Goal: Task Accomplishment & Management: Complete application form

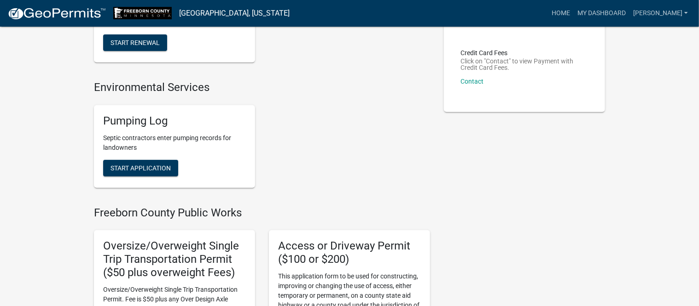
scroll to position [173, 0]
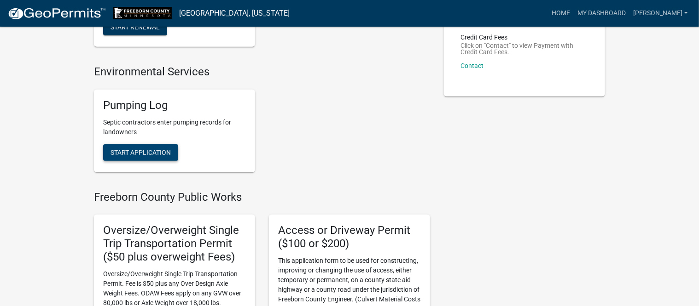
click at [162, 149] on span "Start Application" at bounding box center [140, 152] width 60 height 7
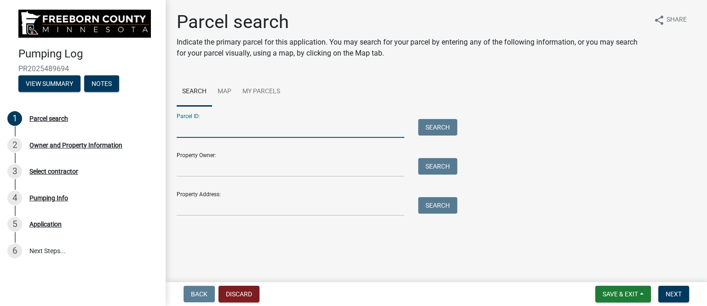
click at [237, 131] on input "Parcel ID:" at bounding box center [291, 128] width 228 height 19
type input "030060061"
click at [451, 127] on button "Search" at bounding box center [437, 127] width 39 height 17
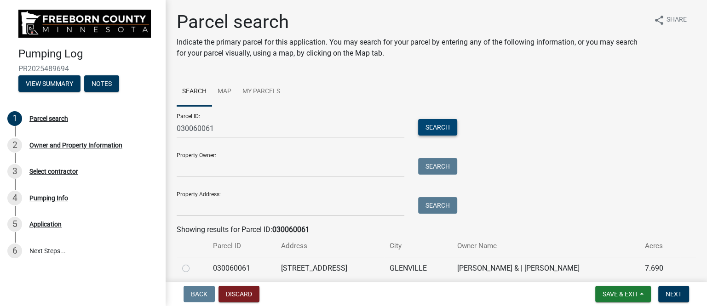
scroll to position [37, 0]
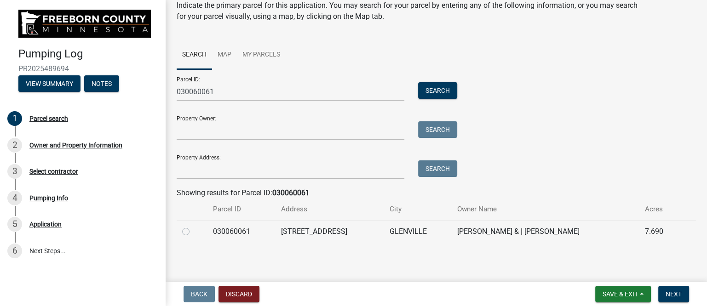
click at [193, 226] on label at bounding box center [193, 226] width 0 height 0
click at [193, 232] on input "radio" at bounding box center [196, 229] width 6 height 6
radio input "true"
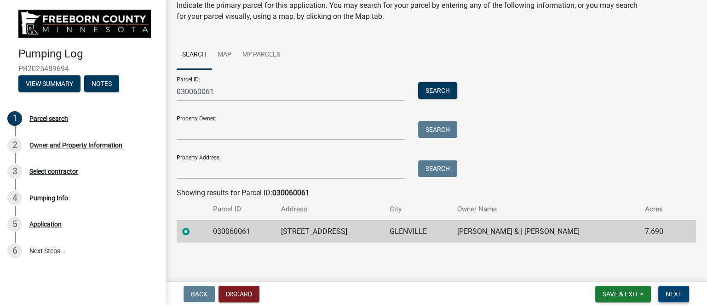
click at [673, 292] on span "Next" at bounding box center [674, 294] width 16 height 7
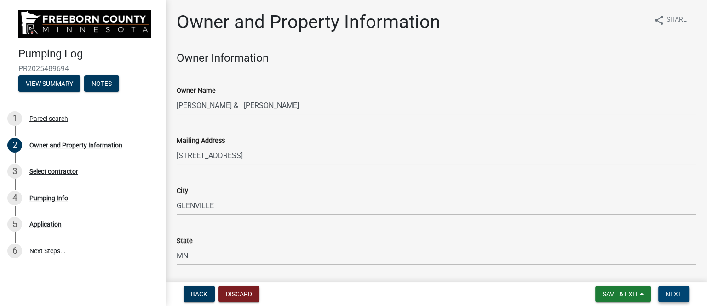
click at [673, 292] on span "Next" at bounding box center [674, 294] width 16 height 7
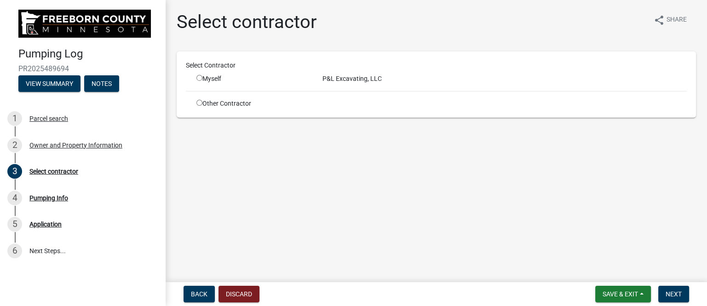
click at [199, 77] on input "radio" at bounding box center [200, 78] width 6 height 6
radio input "true"
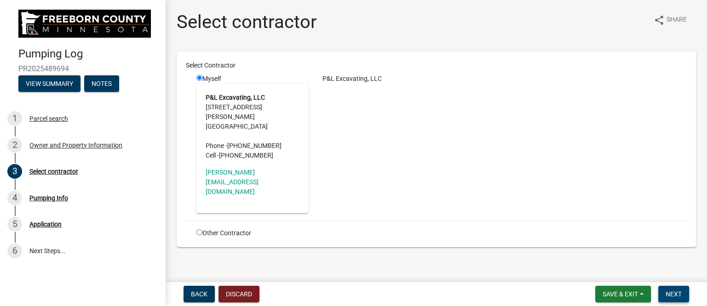
click at [676, 295] on span "Next" at bounding box center [674, 294] width 16 height 7
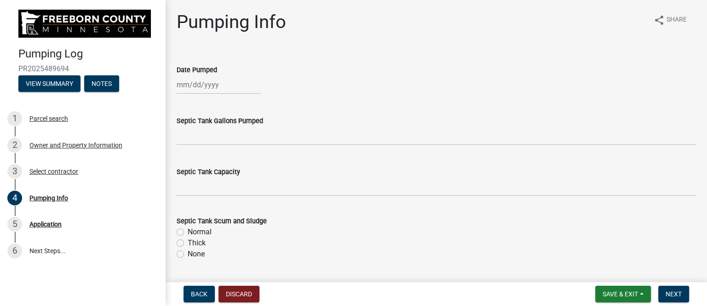
click at [227, 86] on div at bounding box center [219, 84] width 84 height 19
select select "10"
select select "2025"
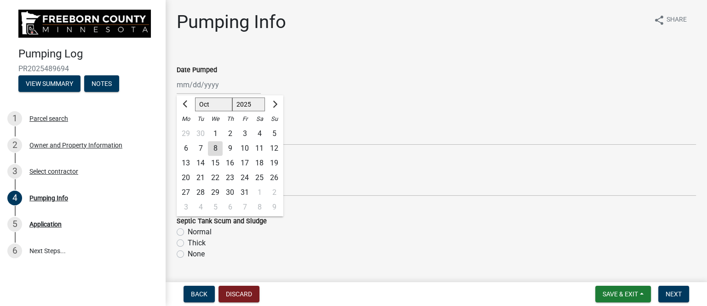
click at [200, 146] on div "7" at bounding box center [200, 148] width 15 height 15
type input "[DATE]"
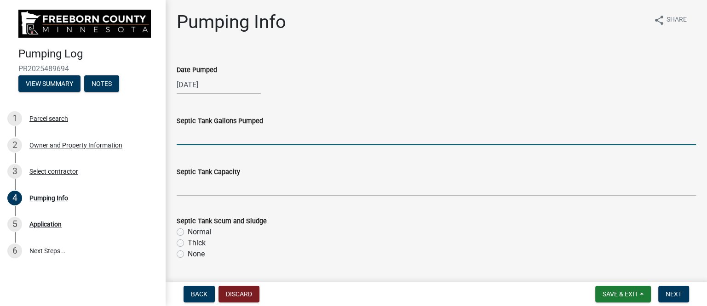
click at [294, 138] on input "text" at bounding box center [437, 136] width 520 height 19
type input "1500"
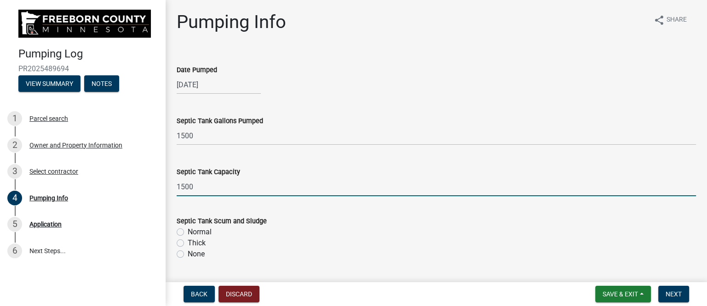
type input "1500"
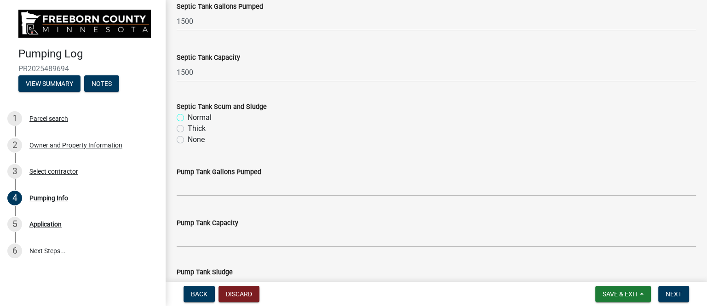
scroll to position [115, 0]
click at [188, 126] on label "Thick" at bounding box center [197, 128] width 18 height 11
click at [188, 126] on input "Thick" at bounding box center [191, 126] width 6 height 6
radio input "true"
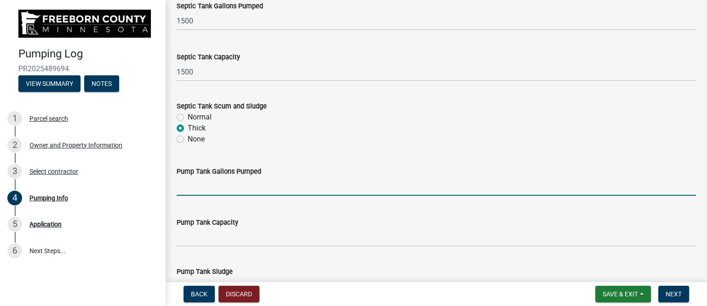
click at [210, 189] on input "text" at bounding box center [437, 186] width 520 height 19
type input "200"
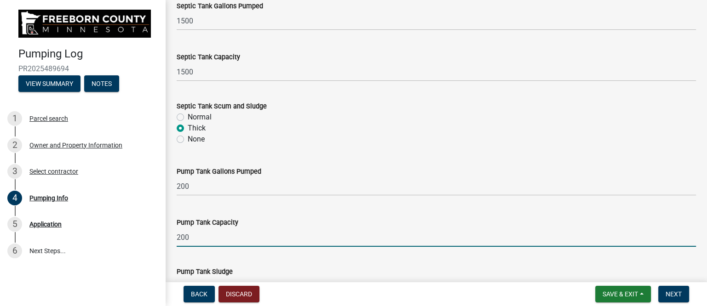
scroll to position [120, 0]
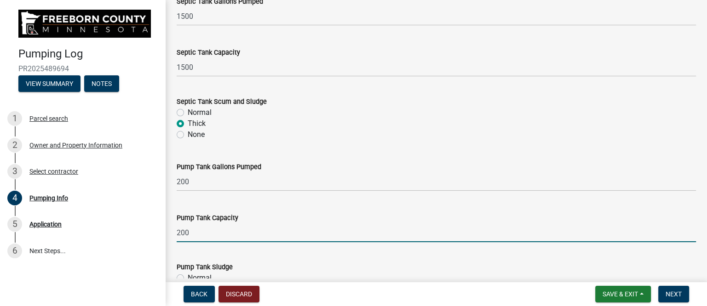
drag, startPoint x: 195, startPoint y: 233, endPoint x: 171, endPoint y: 228, distance: 24.9
click at [171, 228] on div "Pump Tank Capacity 200" at bounding box center [436, 221] width 533 height 43
type input "750"
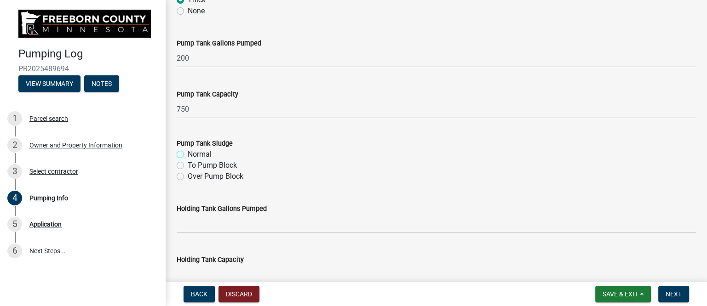
scroll to position [292, 0]
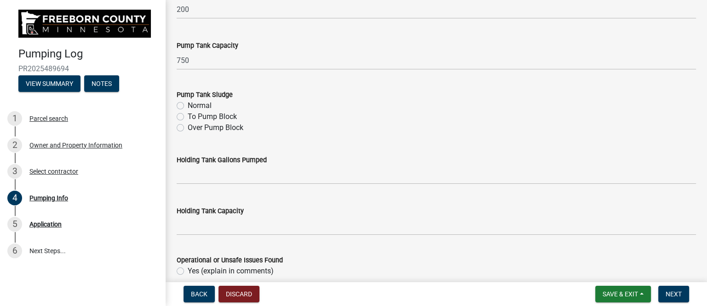
click at [188, 104] on label "Normal" at bounding box center [200, 105] width 24 height 11
click at [188, 104] on input "Normal" at bounding box center [191, 103] width 6 height 6
radio input "true"
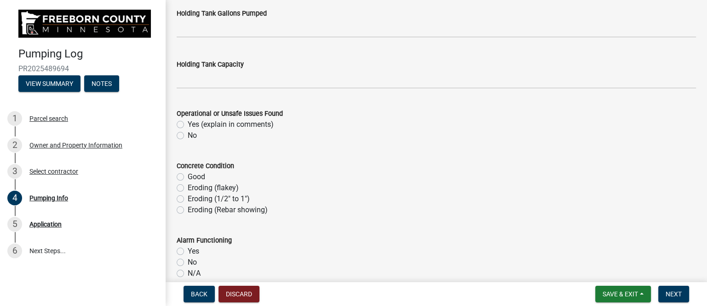
scroll to position [465, 0]
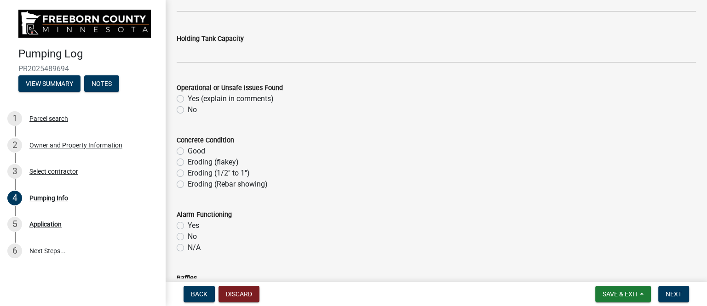
click at [188, 109] on label "No" at bounding box center [192, 109] width 9 height 11
click at [188, 109] on input "No" at bounding box center [191, 107] width 6 height 6
radio input "true"
click at [188, 150] on label "Good" at bounding box center [196, 151] width 17 height 11
click at [188, 150] on input "Good" at bounding box center [191, 149] width 6 height 6
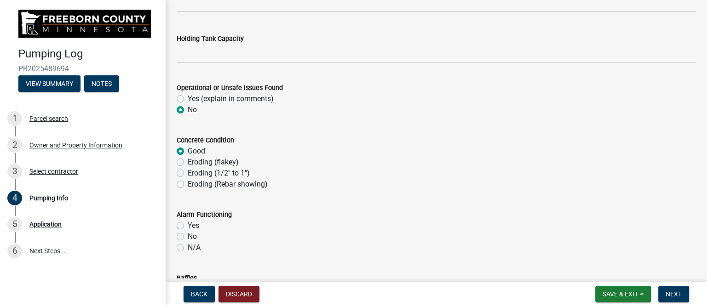
radio input "true"
click at [188, 227] on label "Yes" at bounding box center [194, 225] width 12 height 11
click at [188, 226] on input "Yes" at bounding box center [191, 223] width 6 height 6
radio input "true"
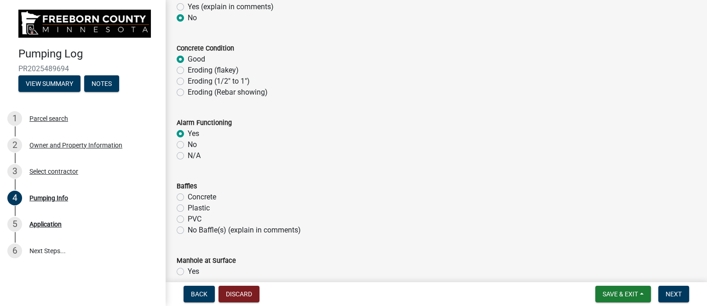
scroll to position [580, 0]
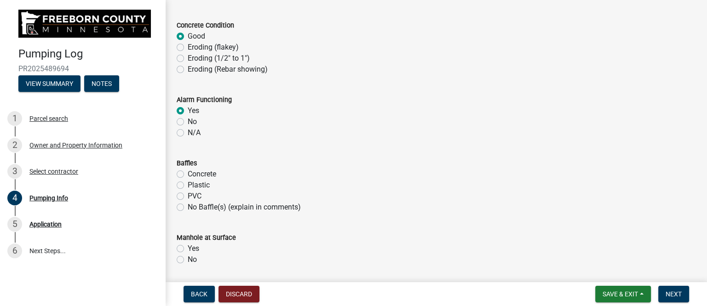
click at [188, 185] on label "Plastic" at bounding box center [199, 185] width 22 height 11
click at [188, 185] on input "Plastic" at bounding box center [191, 183] width 6 height 6
radio input "true"
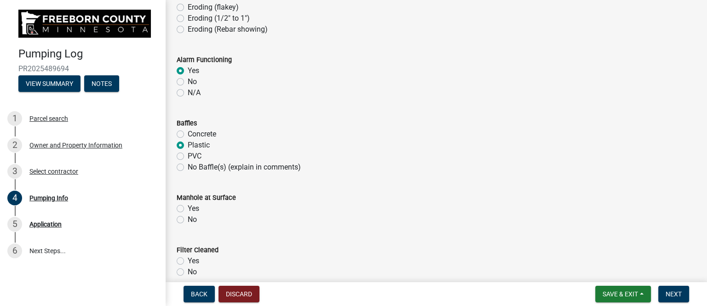
scroll to position [637, 0]
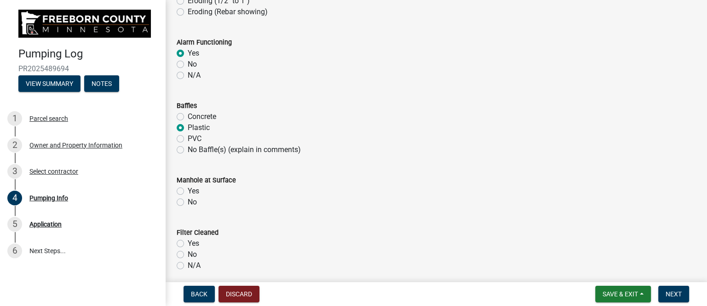
click at [188, 191] on label "Yes" at bounding box center [194, 191] width 12 height 11
click at [188, 191] on input "Yes" at bounding box center [191, 189] width 6 height 6
radio input "true"
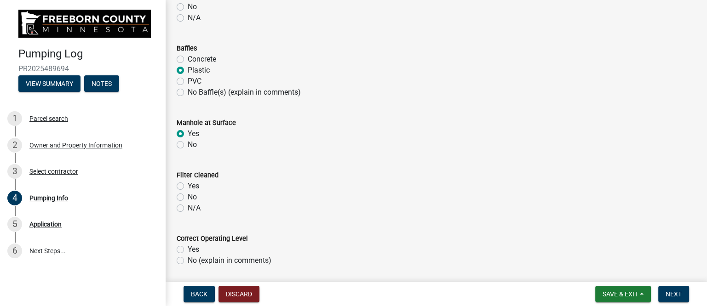
click at [188, 185] on label "Yes" at bounding box center [194, 186] width 12 height 11
click at [188, 185] on input "Yes" at bounding box center [191, 184] width 6 height 6
radio input "true"
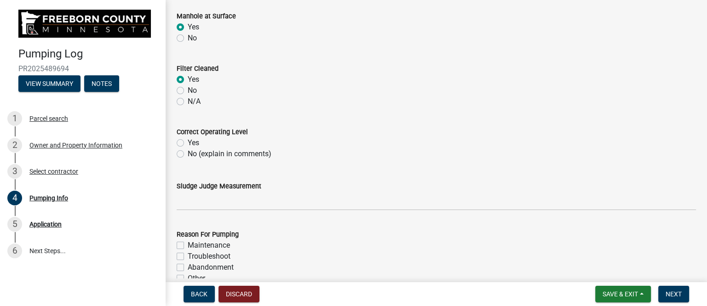
scroll to position [810, 0]
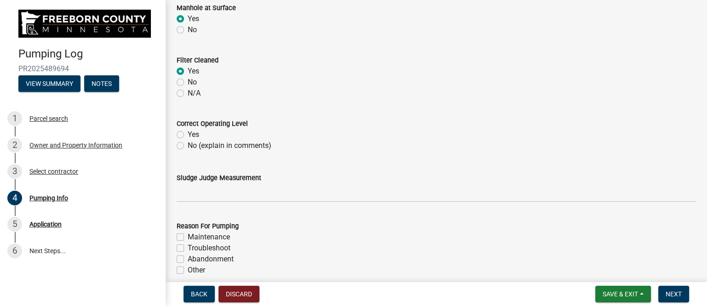
click at [188, 134] on label "Yes" at bounding box center [194, 134] width 12 height 11
click at [188, 134] on input "Yes" at bounding box center [191, 132] width 6 height 6
radio input "true"
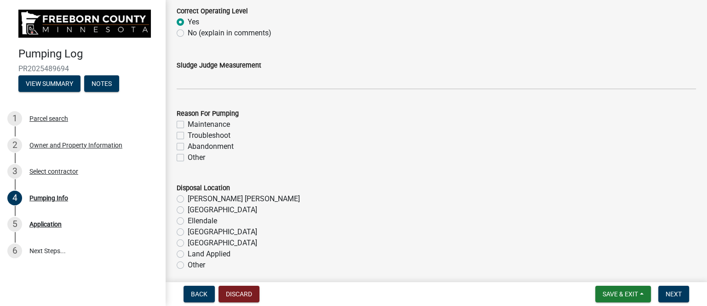
scroll to position [925, 0]
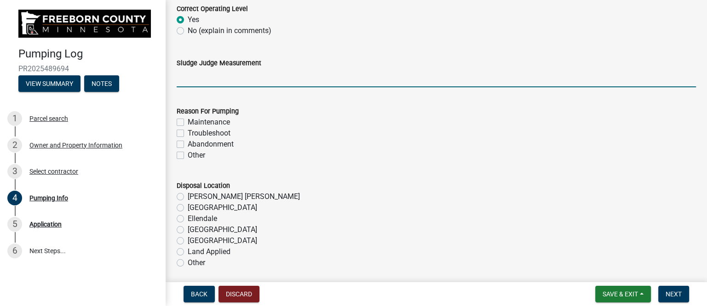
click at [212, 79] on input "Sludge Judge Measurement" at bounding box center [437, 78] width 520 height 19
click at [224, 77] on input "Septic: Scum 1" Sludge 8" Pump: Sludge .5"" at bounding box center [437, 78] width 520 height 19
click at [256, 76] on input "Septic: Scum 0" Sludge 8" Pump: Sludge .5"" at bounding box center [437, 78] width 520 height 19
click at [322, 77] on input "Septic: Scum 0" Sludge 12" Pump: Sludge .5"" at bounding box center [437, 78] width 520 height 19
drag, startPoint x: 321, startPoint y: 77, endPoint x: 326, endPoint y: 77, distance: 4.6
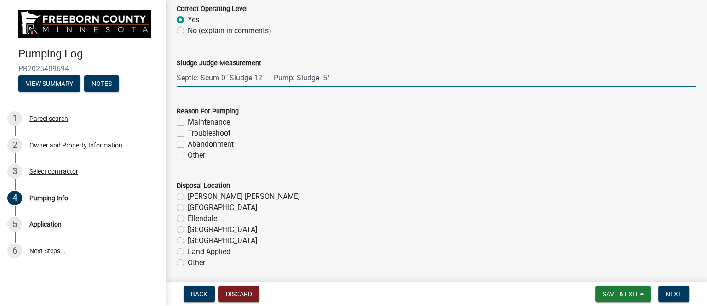
click at [326, 77] on input "Septic: Scum 0" Sludge 12" Pump: Sludge .5"" at bounding box center [437, 78] width 520 height 19
type input "Septic: Scum 0" Sludge 12" Pump: Sludge 1""
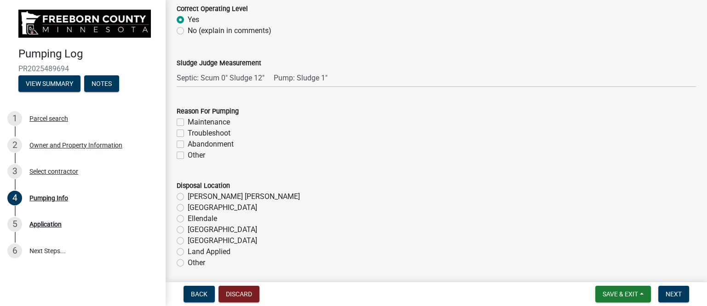
click at [188, 133] on label "Troubleshoot" at bounding box center [209, 133] width 43 height 11
click at [188, 133] on input "Troubleshoot" at bounding box center [191, 131] width 6 height 6
checkbox input "true"
checkbox input "false"
checkbox input "true"
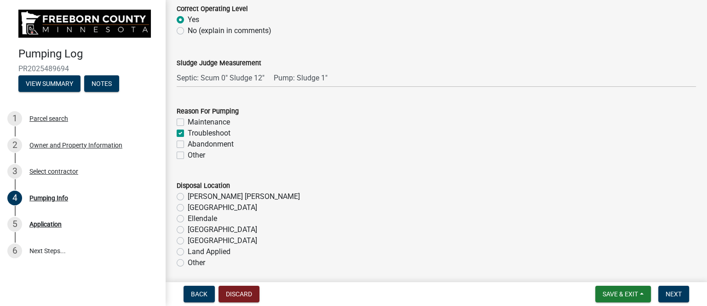
checkbox input "false"
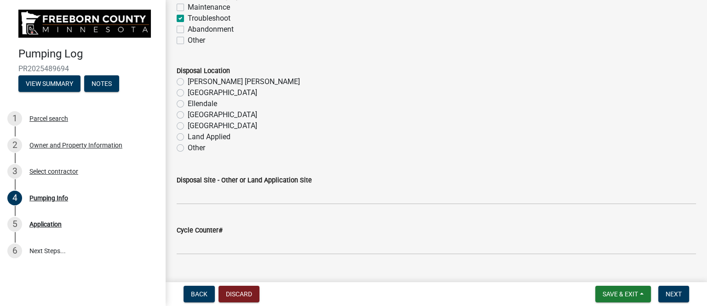
click at [188, 79] on label "[PERSON_NAME] [PERSON_NAME]" at bounding box center [244, 81] width 112 height 11
click at [188, 79] on input "[PERSON_NAME] [PERSON_NAME]" at bounding box center [191, 79] width 6 height 6
radio input "true"
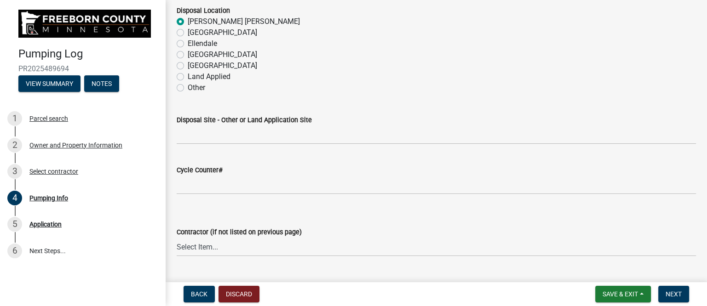
scroll to position [1155, 0]
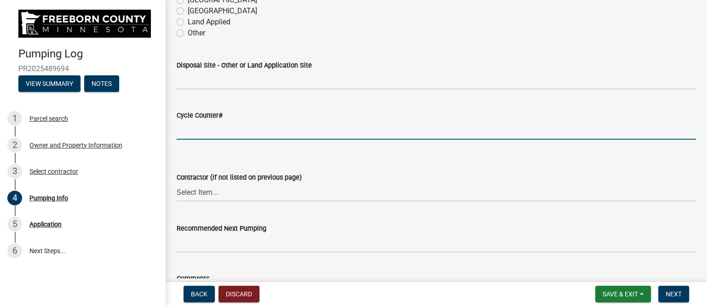
click at [209, 129] on input "text" at bounding box center [437, 130] width 520 height 19
click at [197, 129] on input "text" at bounding box center [437, 130] width 520 height 19
type input "22338"
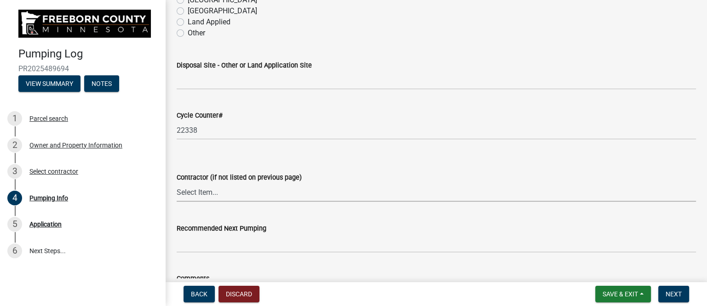
click at [244, 193] on select "Select Item... P & L Excavating Precision Septic Services [PERSON_NAME] Excavat…" at bounding box center [437, 192] width 520 height 19
click at [177, 183] on select "Select Item... P & L Excavating Precision Septic Services [PERSON_NAME] Excavat…" at bounding box center [437, 192] width 520 height 19
select select "a4b440af-86cc-4e74-8744-b4ec83ffff55"
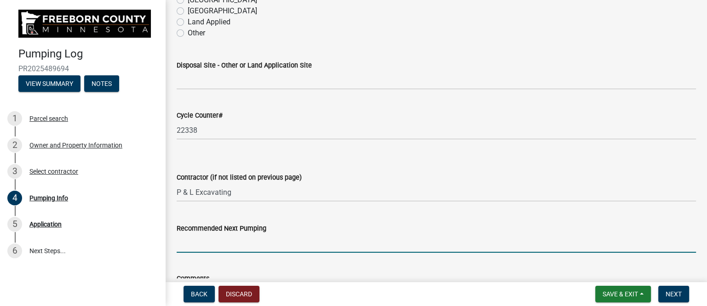
click at [230, 241] on input "Recommended Next Pumping" at bounding box center [437, 243] width 520 height 19
type input "2026"
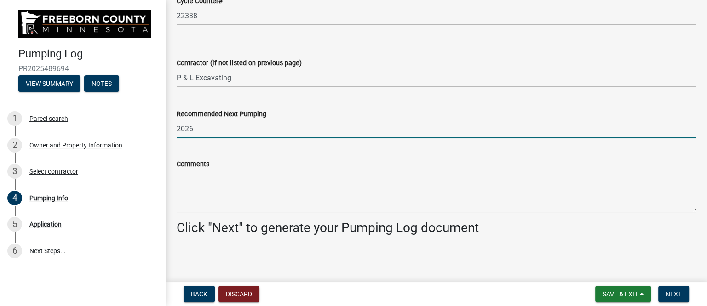
scroll to position [1270, 0]
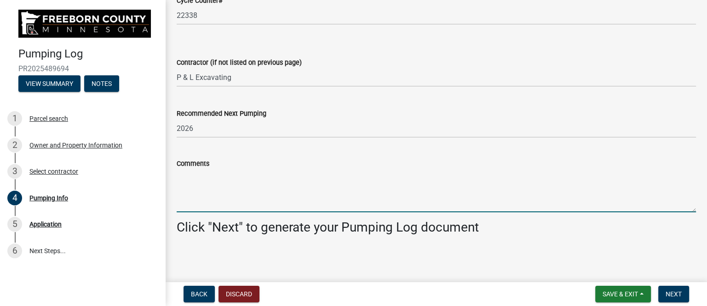
click at [214, 192] on textarea "Comments" at bounding box center [437, 190] width 520 height 43
paste textarea "Pumped and washed down tanks, cleared blockage from inlet baffle, jetted line f…"
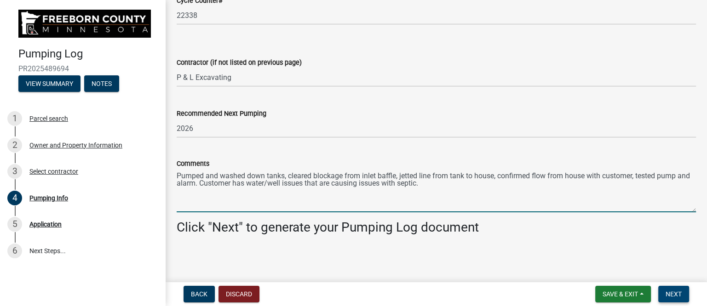
type textarea "Pumped and washed down tanks, cleared blockage from inlet baffle, jetted line f…"
click at [678, 291] on span "Next" at bounding box center [674, 294] width 16 height 7
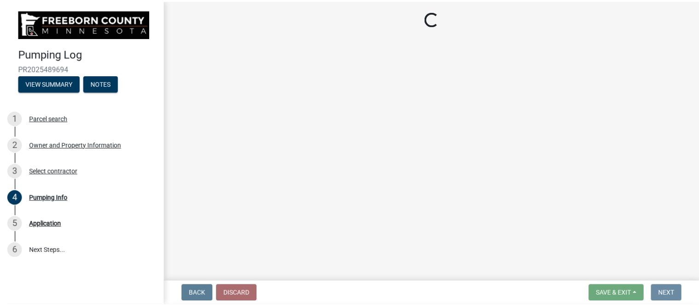
scroll to position [0, 0]
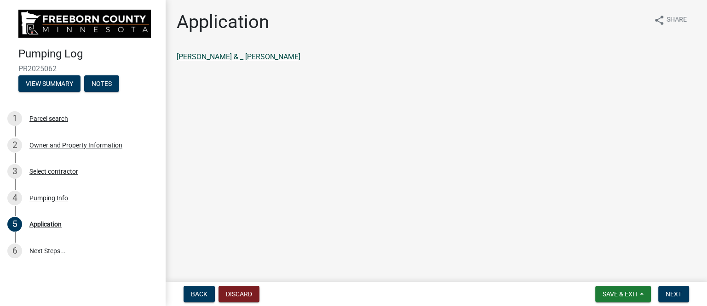
click at [274, 57] on link "[PERSON_NAME] & _ [PERSON_NAME]" at bounding box center [239, 56] width 124 height 9
click at [672, 293] on span "Next" at bounding box center [674, 294] width 16 height 7
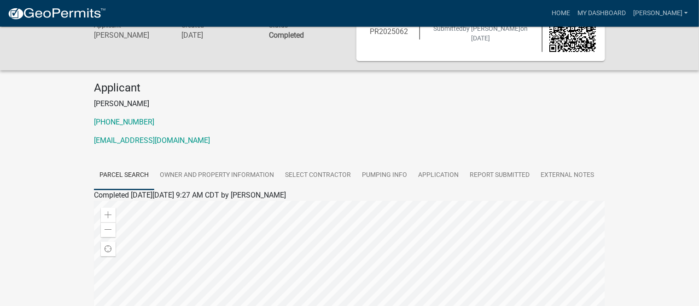
scroll to position [57, 0]
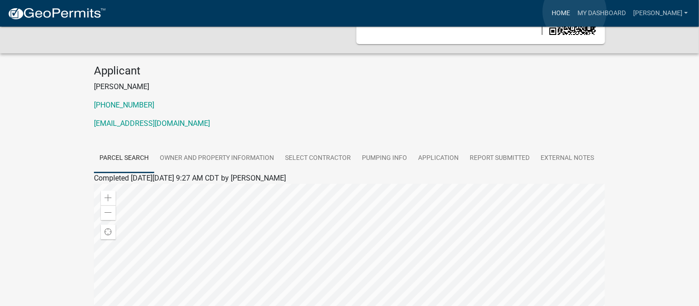
click at [573, 12] on link "Home" at bounding box center [561, 13] width 26 height 17
